Goal: Task Accomplishment & Management: Manage account settings

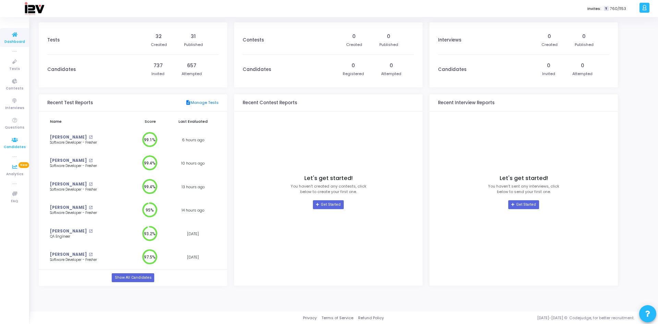
click at [17, 138] on icon at bounding box center [15, 140] width 14 height 9
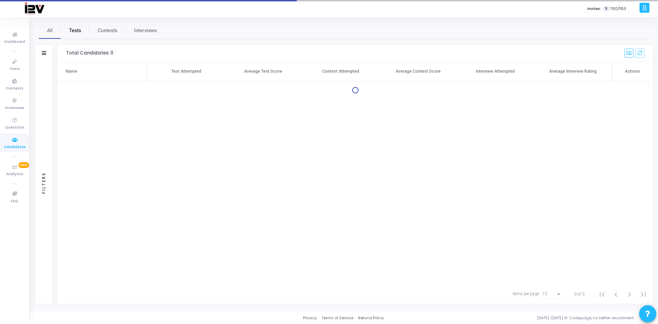
click at [80, 28] on span "Tests" at bounding box center [75, 30] width 12 height 7
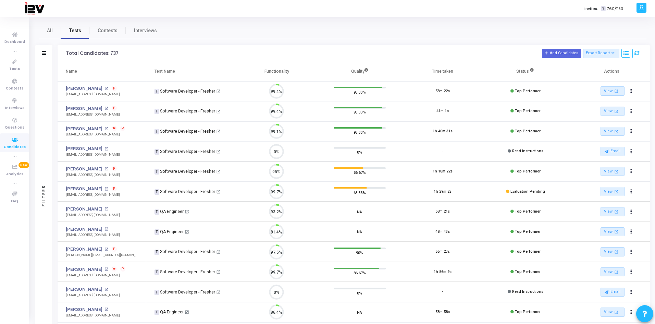
scroll to position [14, 17]
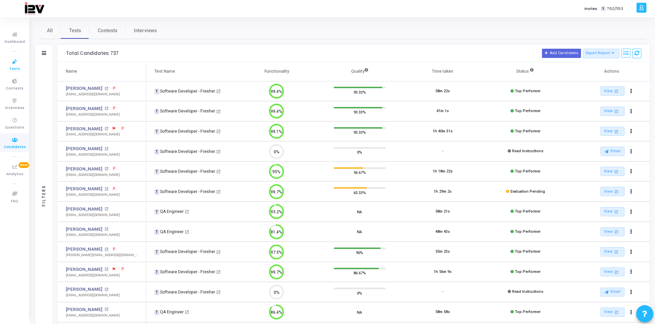
click at [15, 64] on icon at bounding box center [15, 62] width 14 height 9
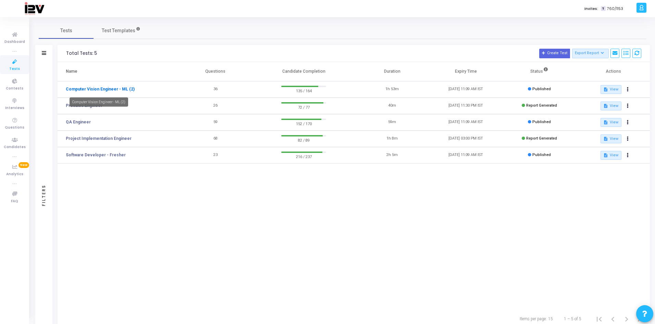
click at [112, 88] on link "Computer Vision Engineer - ML (2)" at bounding box center [100, 89] width 69 height 6
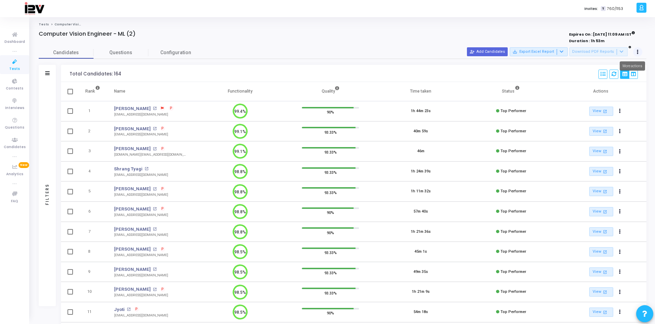
click at [636, 51] on button at bounding box center [638, 52] width 10 height 10
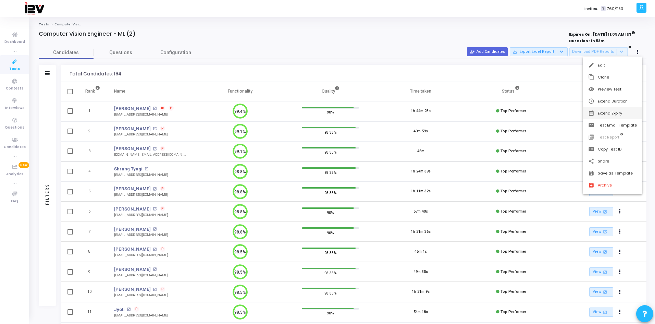
click at [619, 114] on button "date_range Extend Expiry" at bounding box center [613, 113] width 60 height 12
click at [526, 168] on span "24" at bounding box center [525, 168] width 9 height 9
click at [571, 213] on span "Set" at bounding box center [571, 214] width 35 height 8
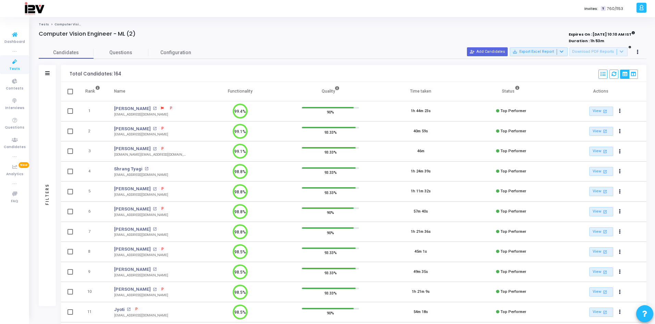
click at [19, 61] on icon at bounding box center [15, 62] width 14 height 9
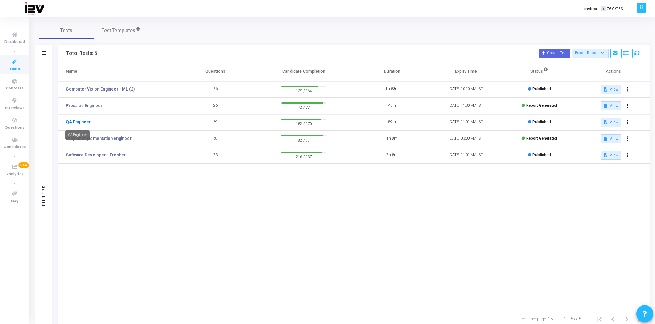
click at [79, 123] on link "QA Engineer" at bounding box center [78, 122] width 25 height 6
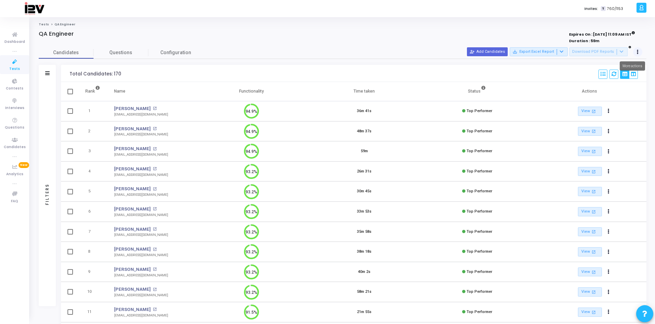
click at [638, 53] on icon at bounding box center [638, 51] width 2 height 3
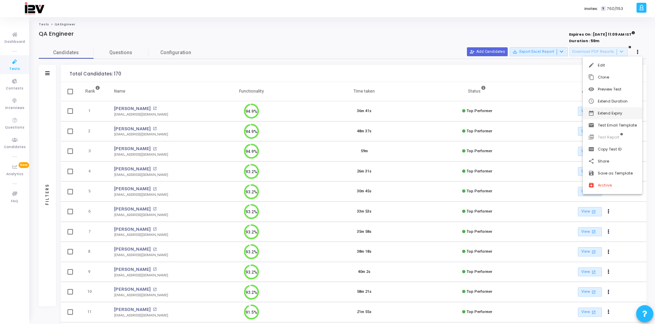
click at [611, 112] on button "date_range Extend Expiry" at bounding box center [613, 113] width 60 height 12
click at [525, 168] on span "24" at bounding box center [525, 168] width 9 height 9
click at [574, 215] on span "Set" at bounding box center [571, 214] width 35 height 8
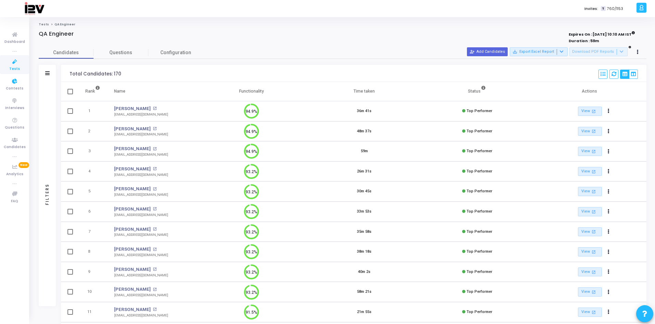
click at [12, 63] on icon at bounding box center [15, 62] width 14 height 9
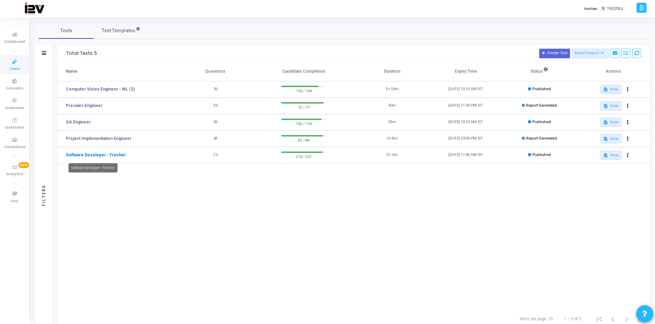
click at [110, 156] on link "Software Developer - Fresher" at bounding box center [96, 155] width 60 height 6
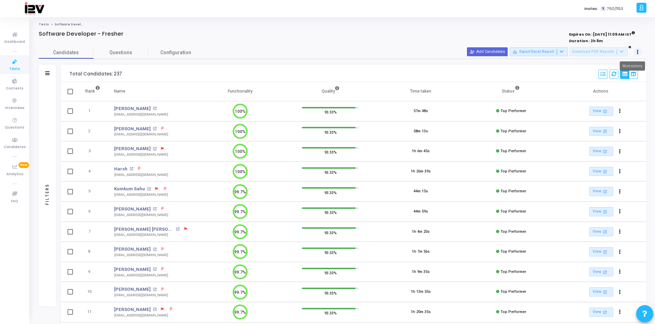
click at [638, 53] on icon at bounding box center [638, 51] width 2 height 3
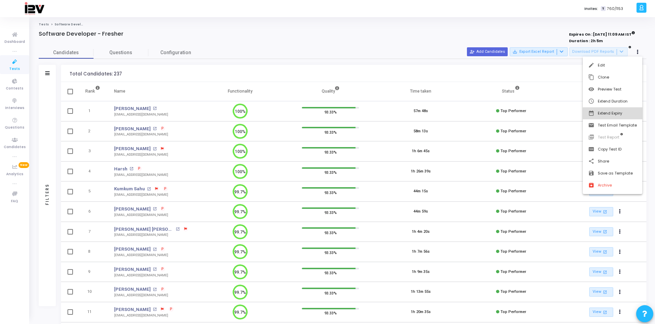
click at [616, 111] on button "date_range Extend Expiry" at bounding box center [613, 113] width 60 height 12
click at [527, 170] on span "24" at bounding box center [525, 168] width 9 height 9
click at [571, 214] on span "Set" at bounding box center [571, 214] width 35 height 8
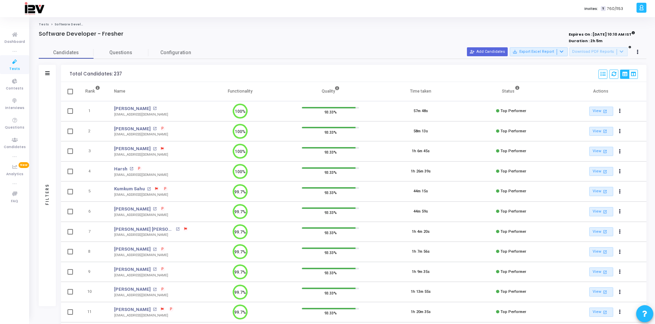
click at [10, 64] on icon at bounding box center [15, 62] width 14 height 9
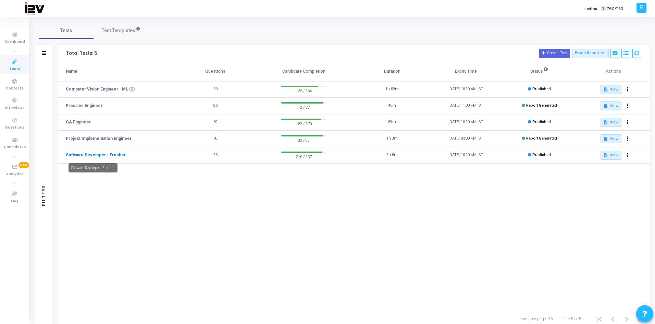
click at [91, 155] on link "Software Developer - Fresher" at bounding box center [96, 155] width 60 height 6
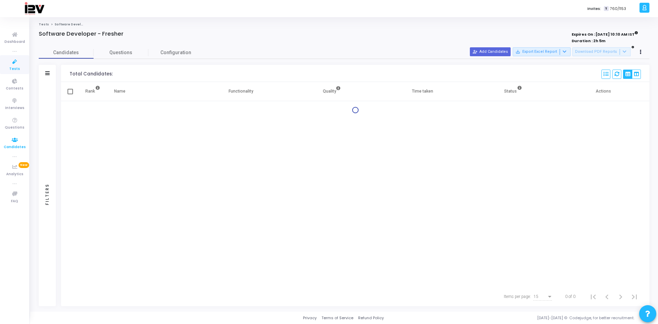
click at [18, 144] on span "Candidates" at bounding box center [15, 147] width 22 height 6
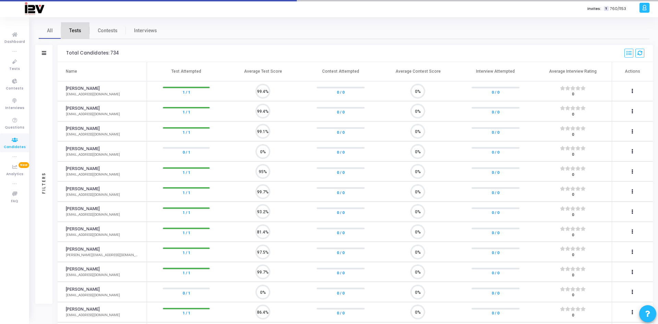
click at [73, 29] on span "Tests" at bounding box center [75, 30] width 12 height 7
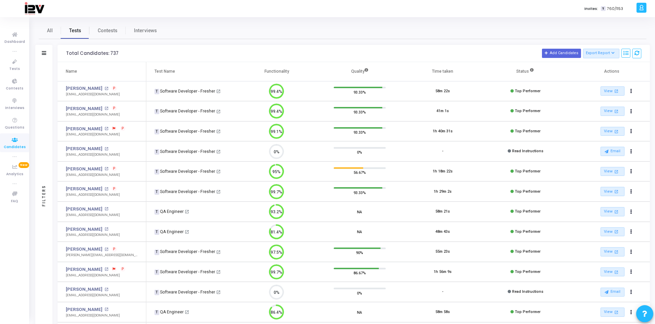
scroll to position [3, 3]
